Goal: Task Accomplishment & Management: Use online tool/utility

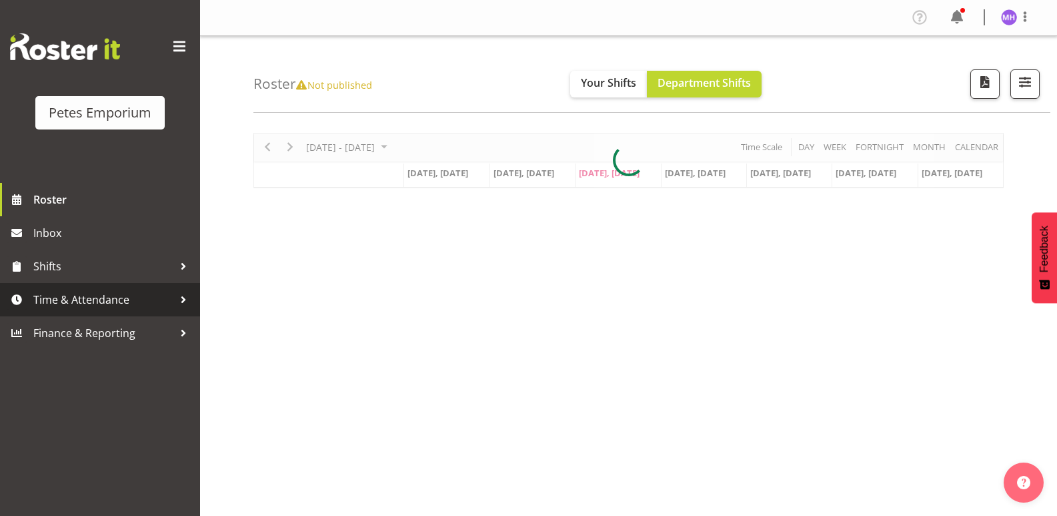
click at [94, 305] on span "Time & Attendance" at bounding box center [103, 299] width 140 height 20
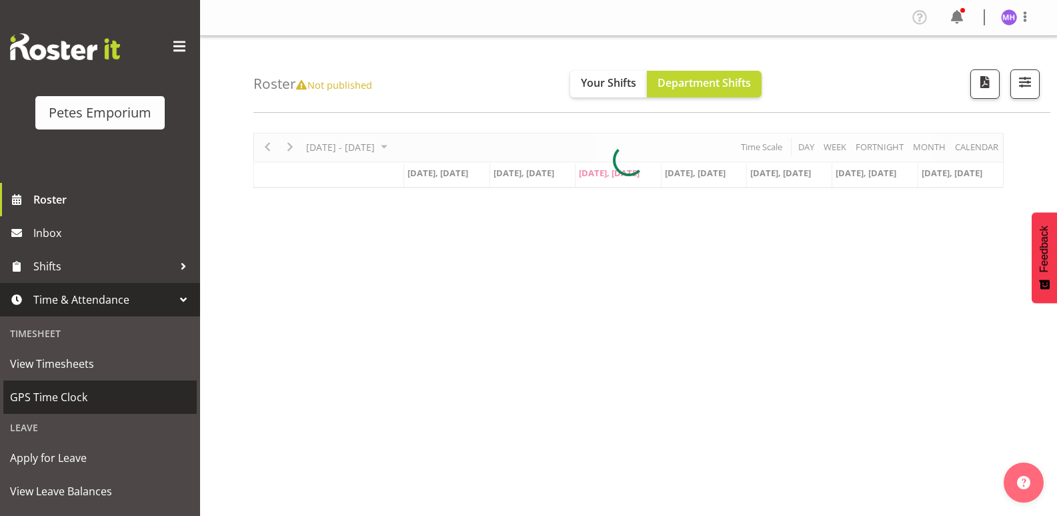
click at [79, 394] on span "GPS Time Clock" at bounding box center [100, 397] width 180 height 20
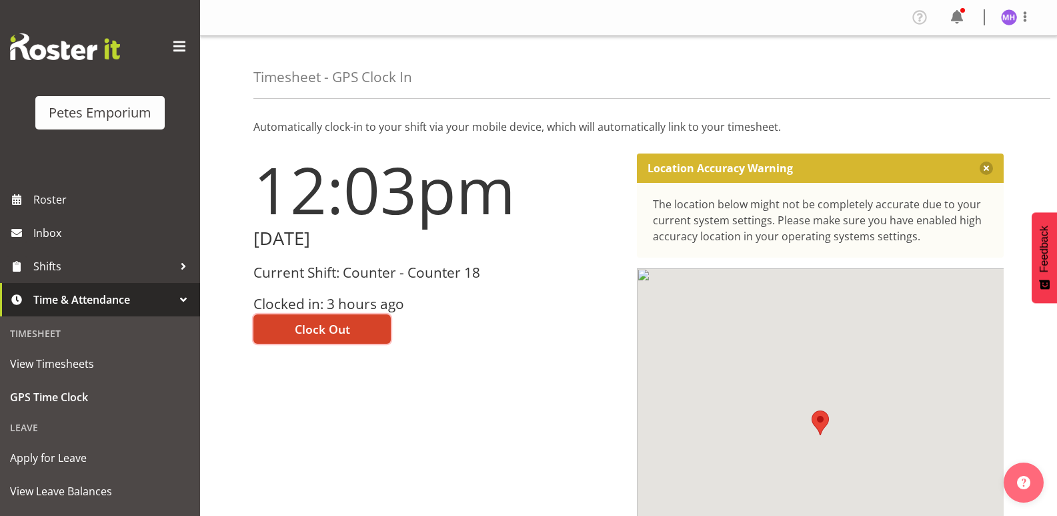
click at [312, 326] on span "Clock Out" at bounding box center [322, 328] width 55 height 17
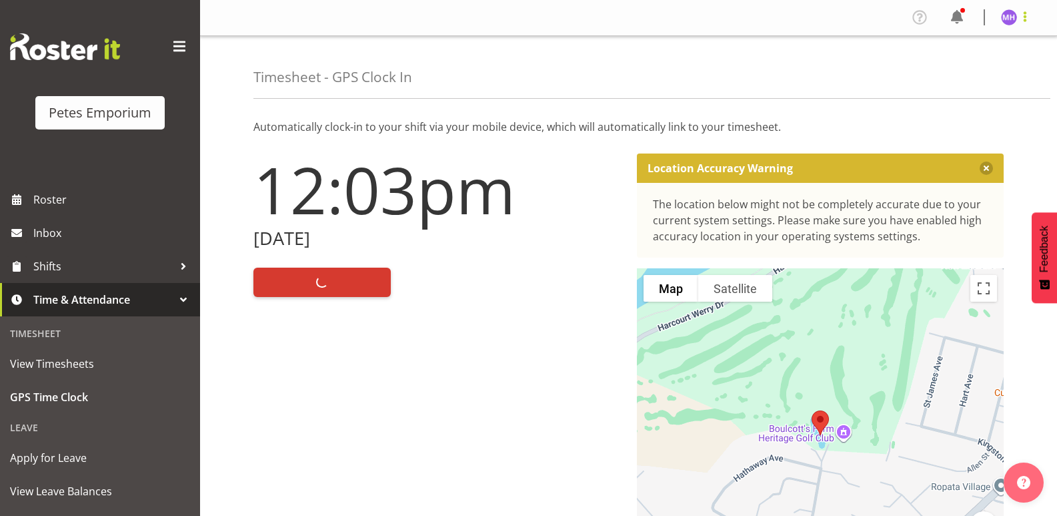
click at [1022, 21] on span at bounding box center [1025, 17] width 16 height 16
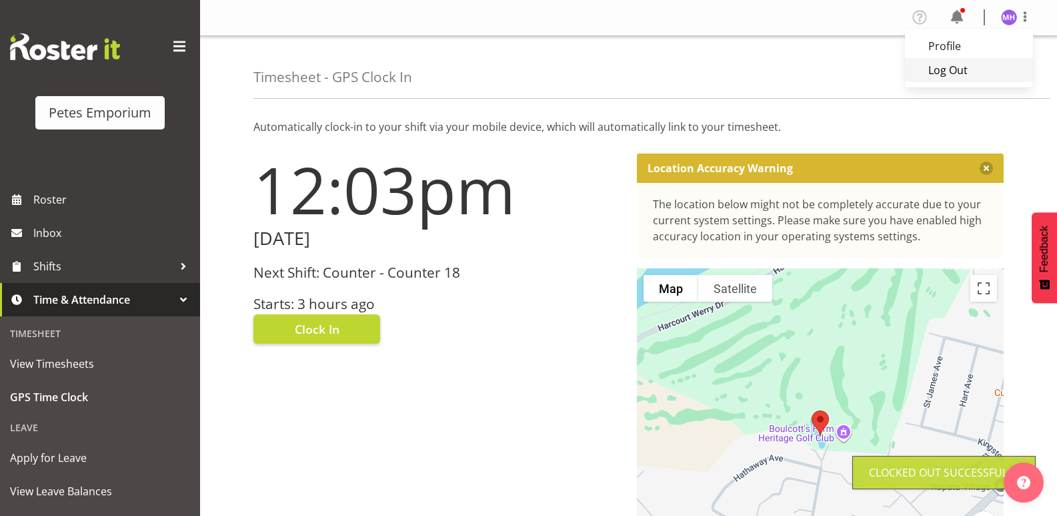
click at [987, 66] on link "Log Out" at bounding box center [969, 70] width 128 height 24
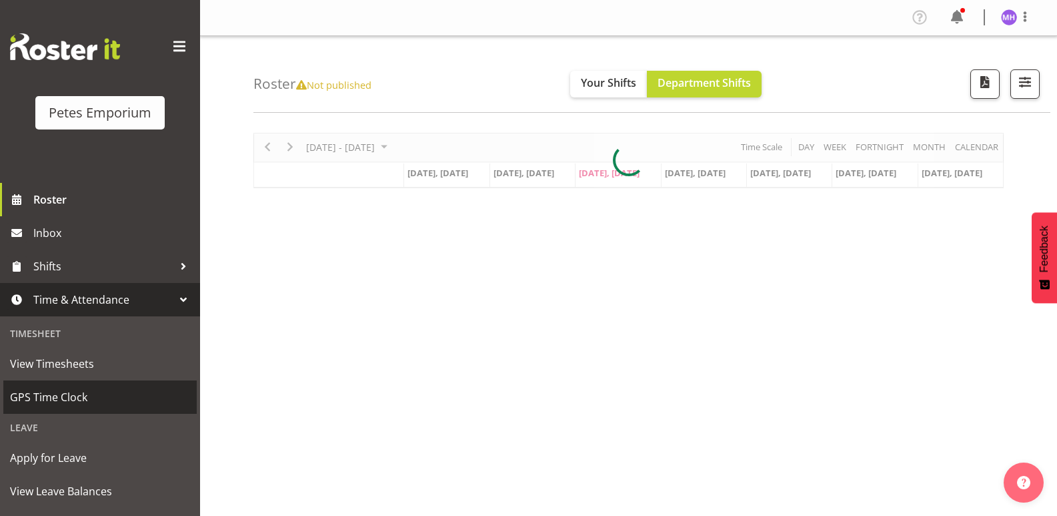
click at [79, 390] on span "GPS Time Clock" at bounding box center [100, 397] width 180 height 20
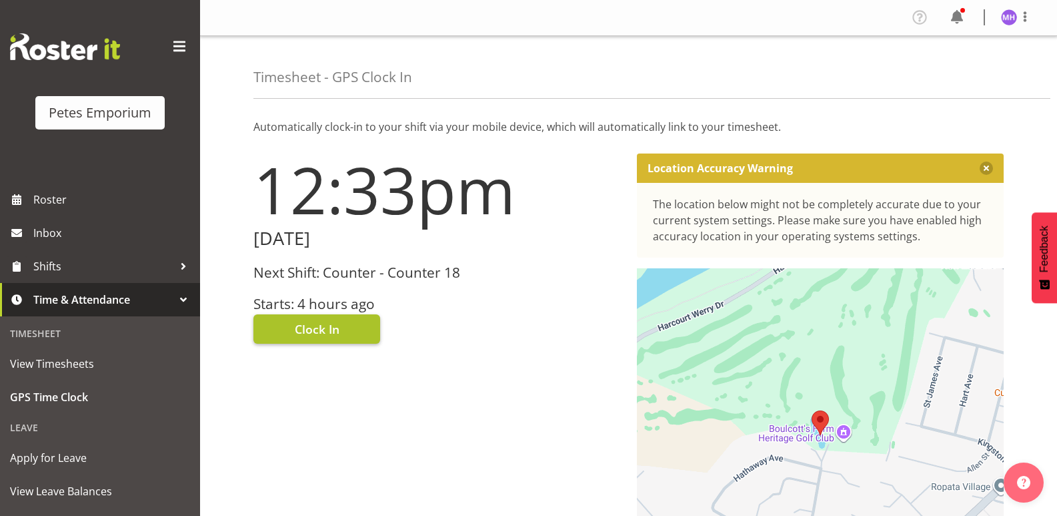
click at [325, 329] on span "Clock In" at bounding box center [317, 328] width 45 height 17
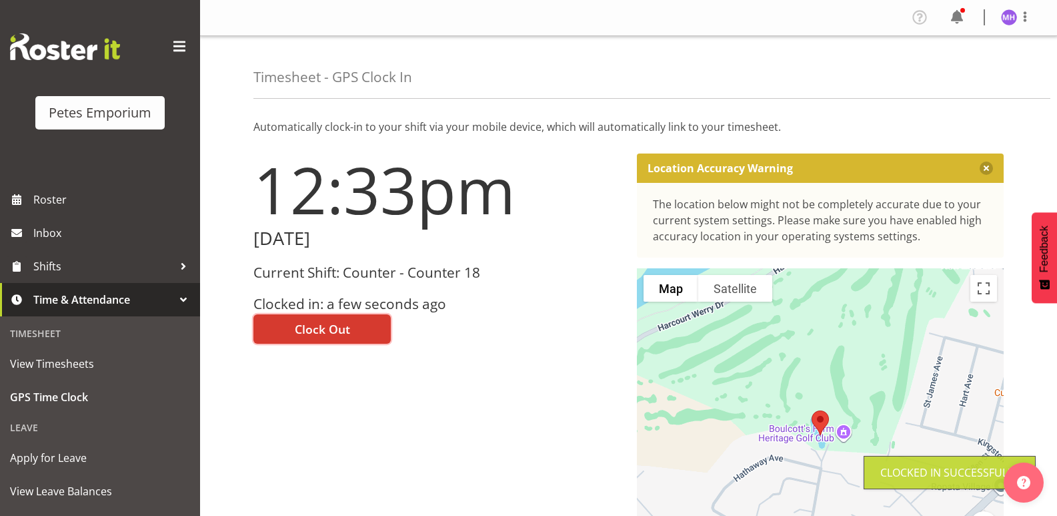
click at [1010, 23] on img at bounding box center [1009, 17] width 16 height 16
click at [958, 77] on link "Log Out" at bounding box center [969, 70] width 128 height 24
